Goal: Browse casually: Explore the website without a specific task or goal

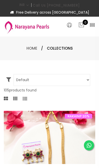
select select "INR"
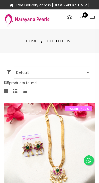
scroll to position [16, 0]
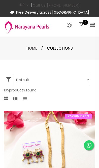
select select "INR"
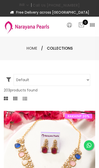
select select "INR"
